Goal: Task Accomplishment & Management: Use online tool/utility

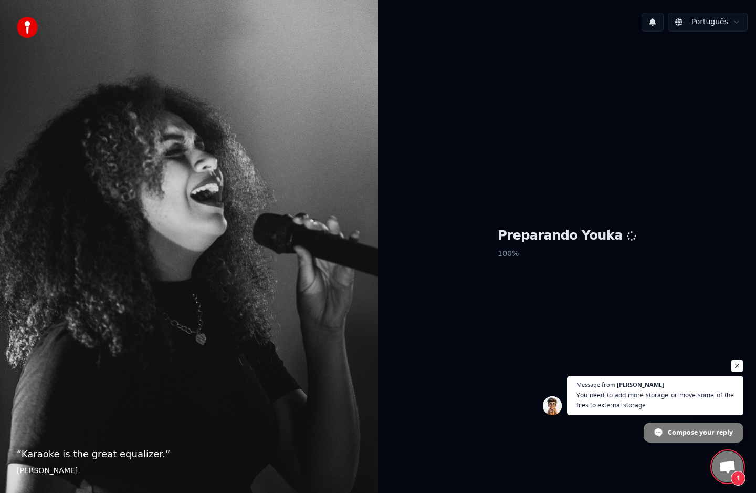
scroll to position [1332, 0]
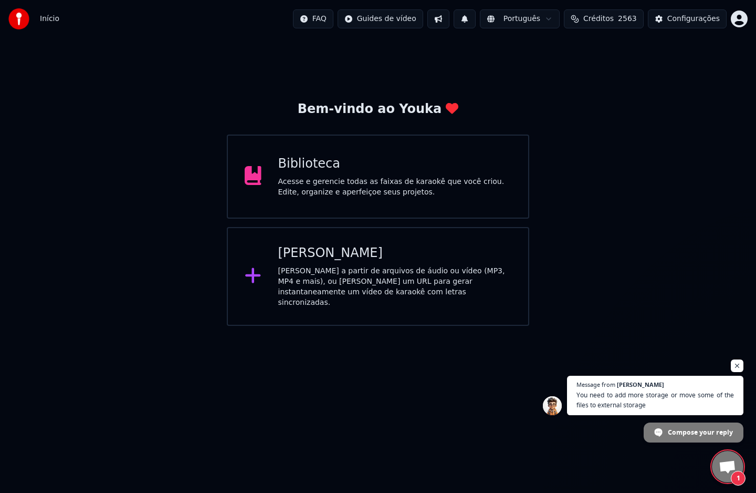
click at [728, 461] on span "Open chat" at bounding box center [727, 467] width 17 height 15
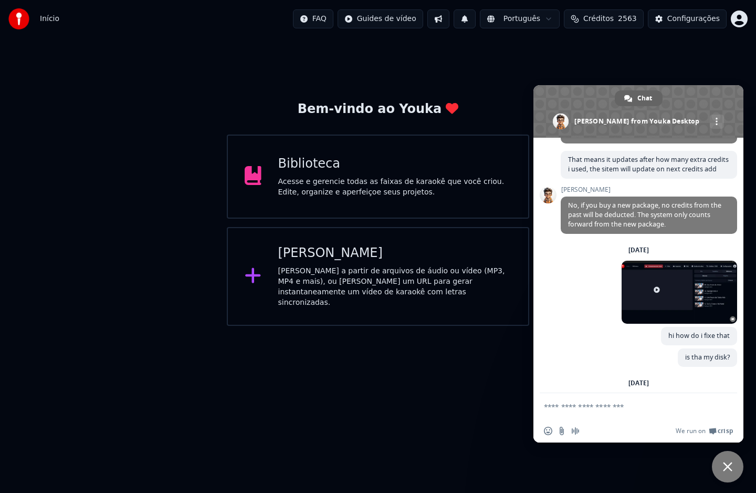
scroll to position [1407, 0]
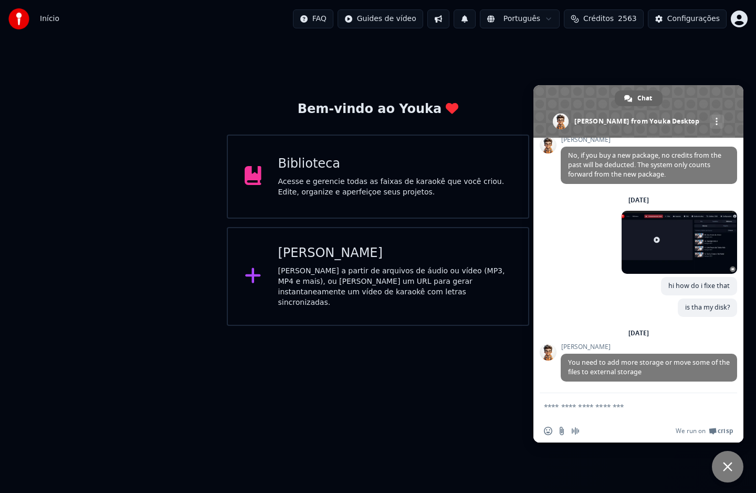
click at [641, 408] on textarea "Compose your message..." at bounding box center [628, 406] width 168 height 26
type textarea "**********"
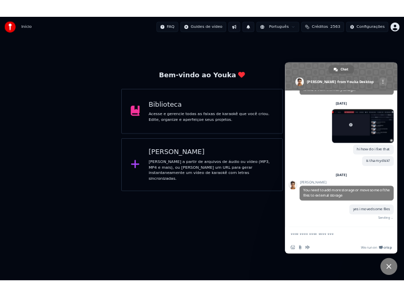
scroll to position [1434, 0]
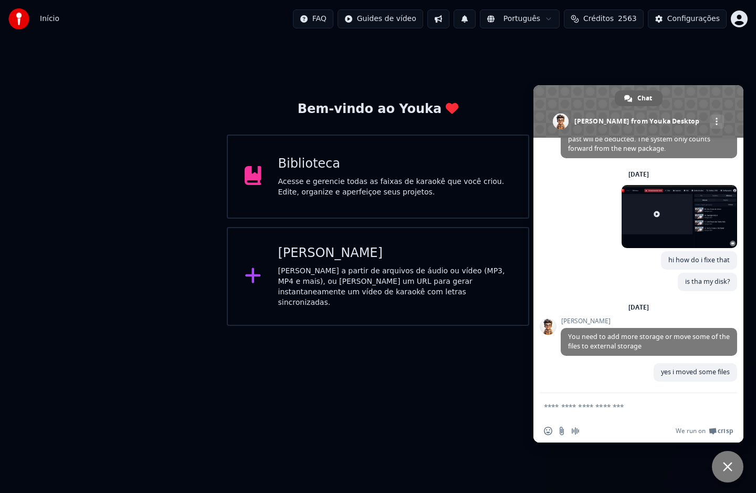
click at [388, 80] on div "Bem-vindo ao Youka Biblioteca Acesse e gerencie todas as faixas de karaokê que …" at bounding box center [378, 182] width 756 height 288
click at [725, 469] on span "Close chat" at bounding box center [727, 466] width 9 height 9
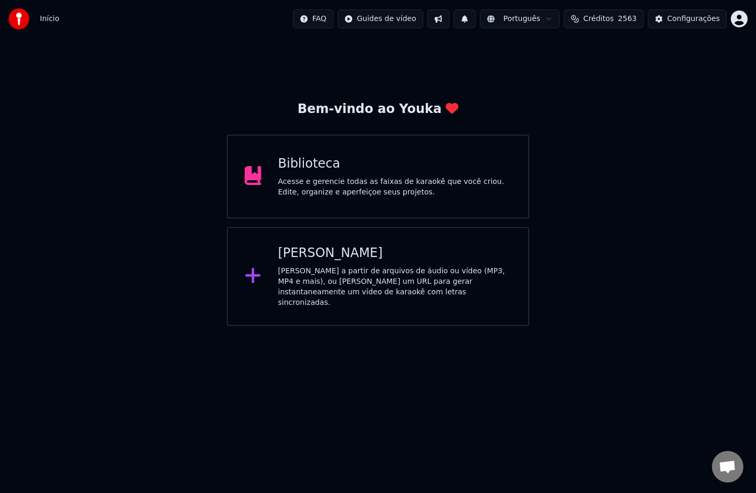
click at [394, 326] on html "Início FAQ Guides de vídeo Português Créditos 2563 Configurações Bem-vindo ao Y…" at bounding box center [378, 163] width 756 height 326
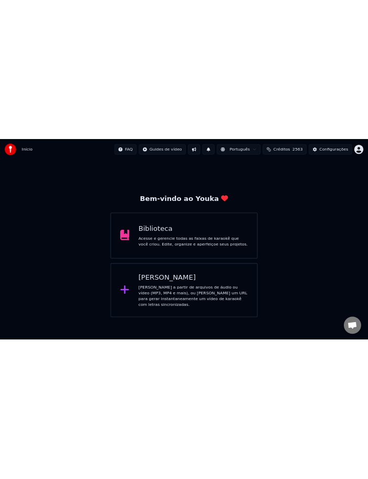
scroll to position [1593, 0]
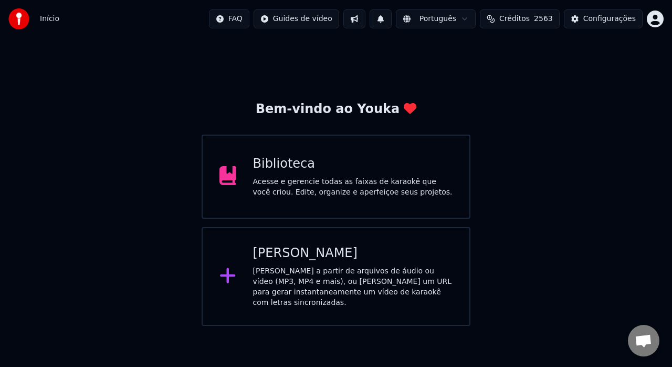
click at [361, 195] on div "Acesse e gerencie todas as faixas de karaokê que você criou. Edite, organize e …" at bounding box center [353, 186] width 200 height 21
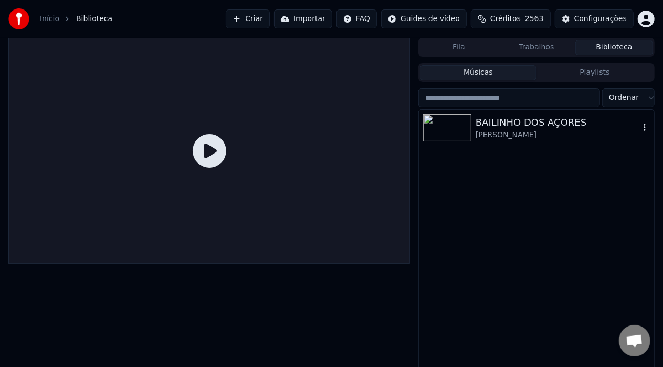
click at [458, 128] on img at bounding box center [447, 127] width 48 height 27
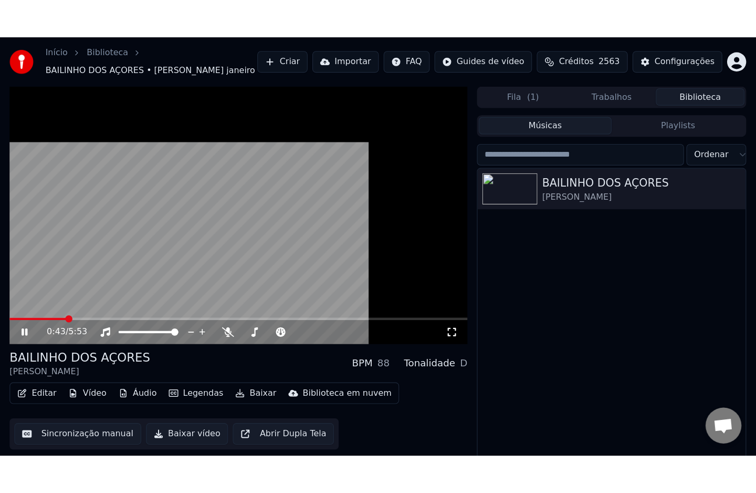
scroll to position [1434, 0]
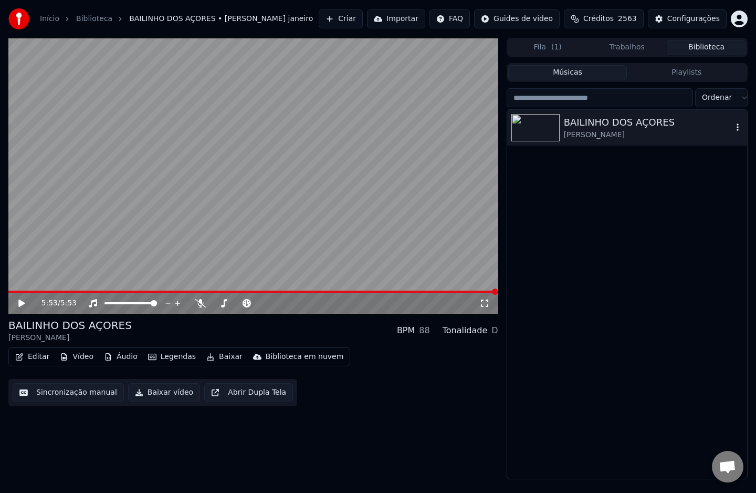
click at [590, 137] on div "[PERSON_NAME]" at bounding box center [648, 135] width 169 height 11
click at [634, 47] on button "Trabalhos" at bounding box center [627, 47] width 79 height 15
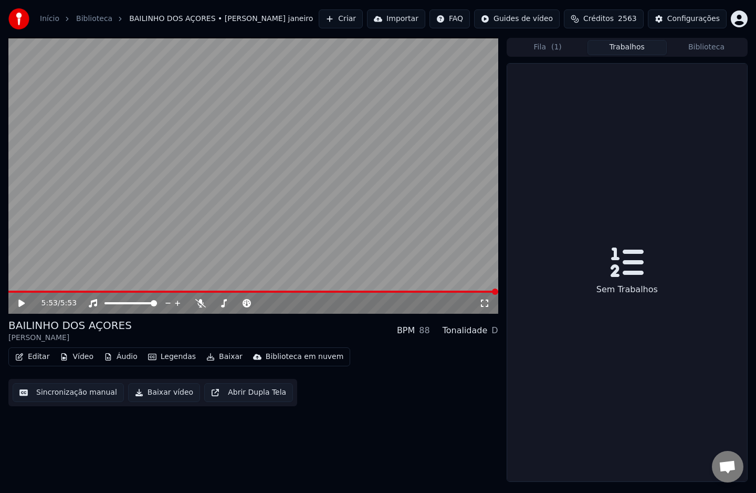
click at [634, 46] on button "Trabalhos" at bounding box center [627, 47] width 79 height 15
click at [688, 43] on button "Biblioteca" at bounding box center [706, 47] width 79 height 15
